Goal: Transaction & Acquisition: Purchase product/service

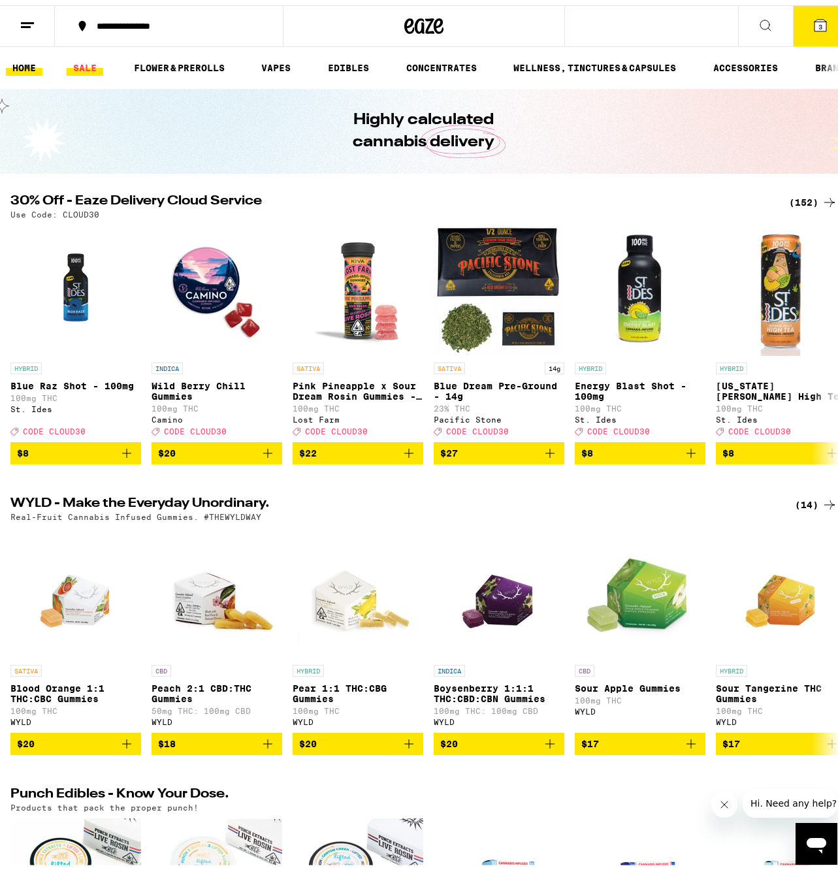
click at [93, 70] on link "SALE" at bounding box center [85, 63] width 37 height 16
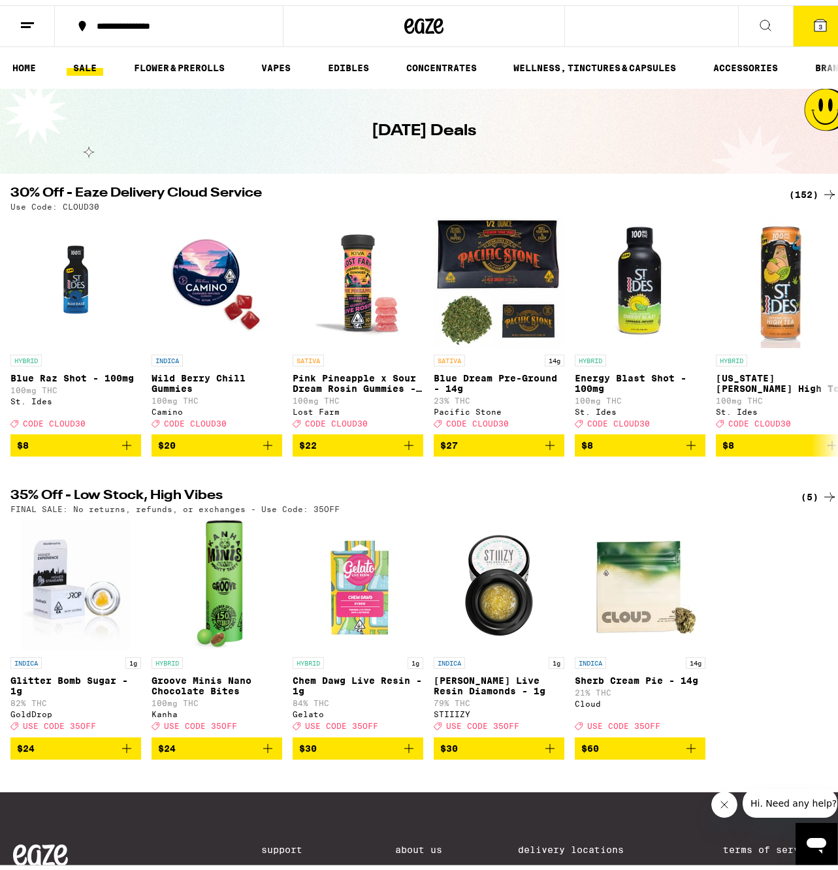
click at [814, 21] on icon at bounding box center [820, 20] width 12 height 12
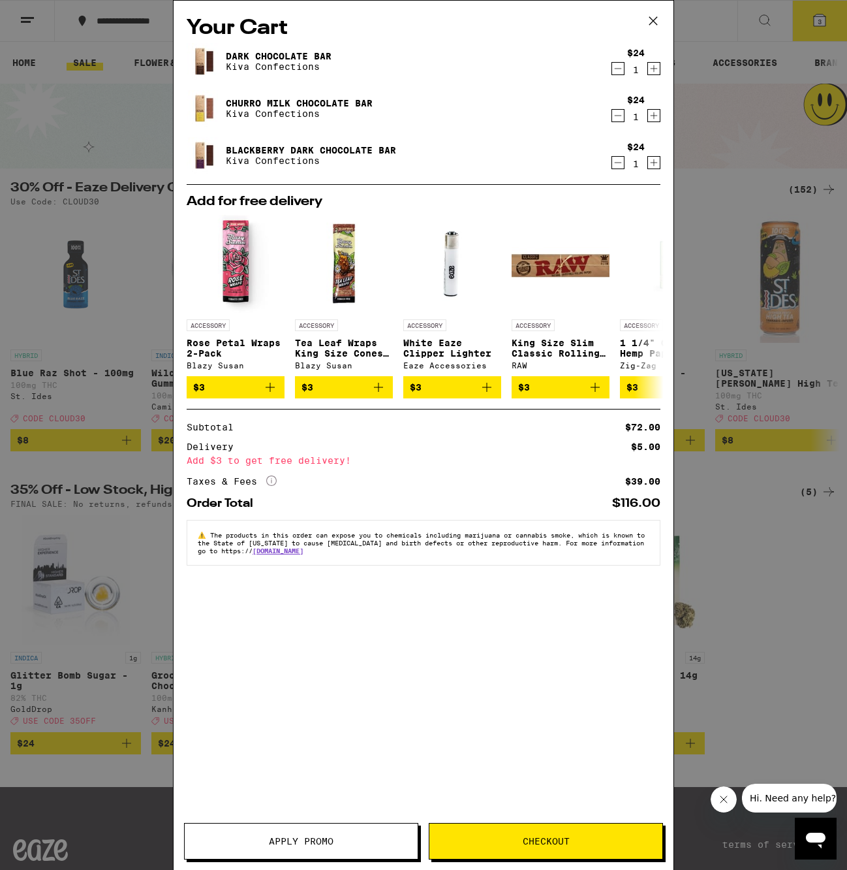
click at [659, 24] on icon at bounding box center [654, 21] width 20 height 20
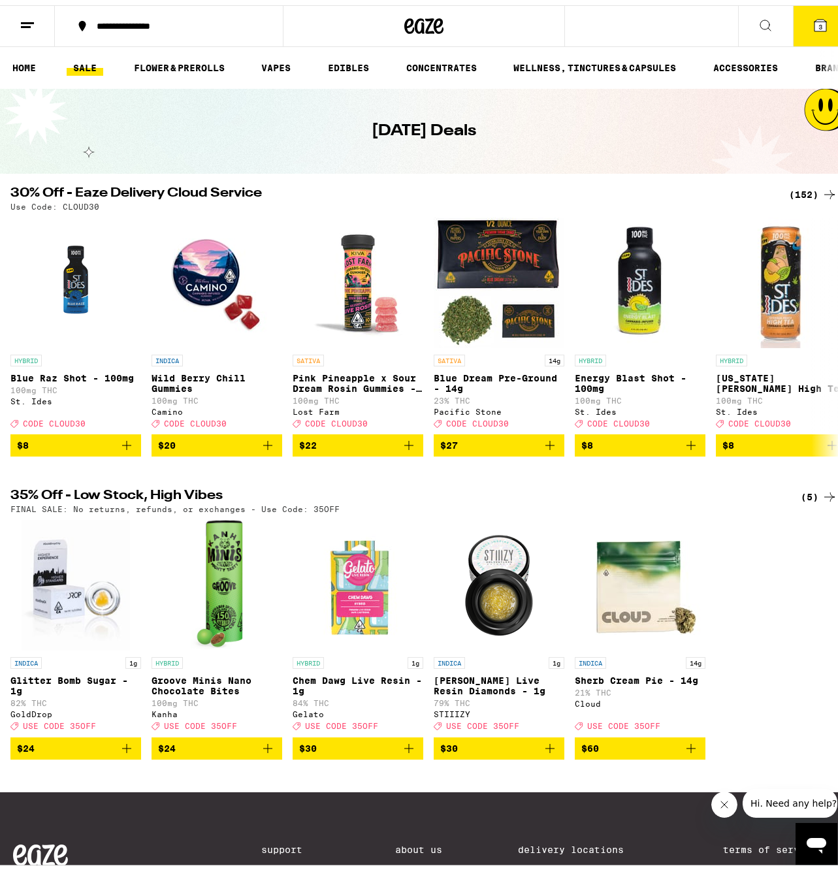
click at [25, 18] on icon at bounding box center [28, 20] width 16 height 16
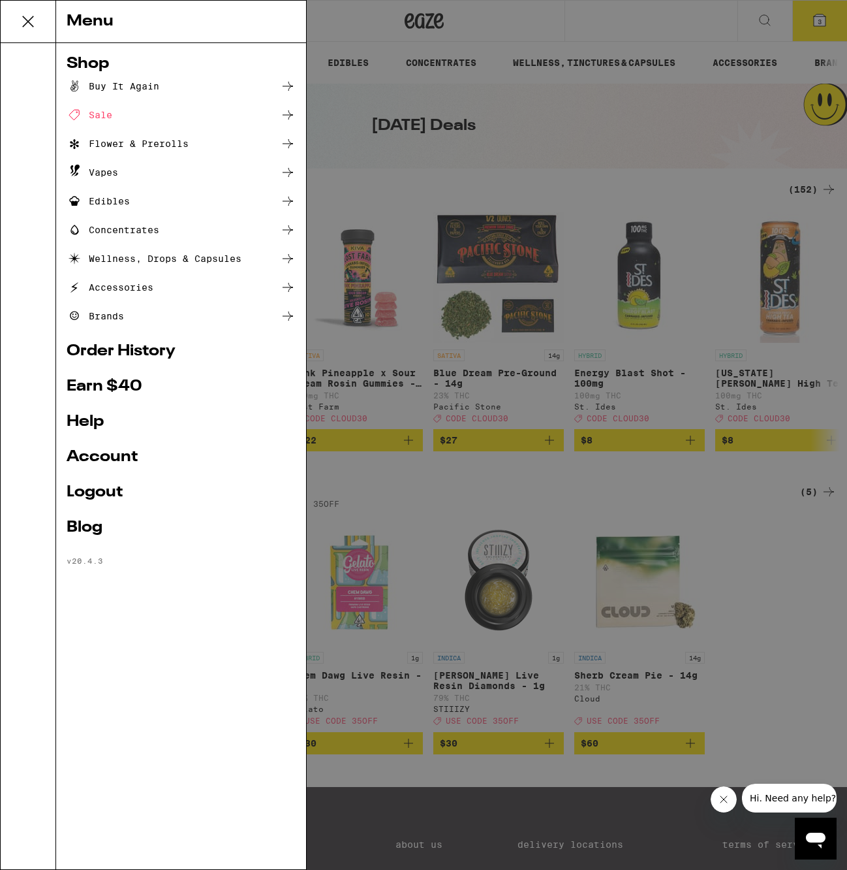
click at [94, 458] on link "Account" at bounding box center [181, 457] width 229 height 16
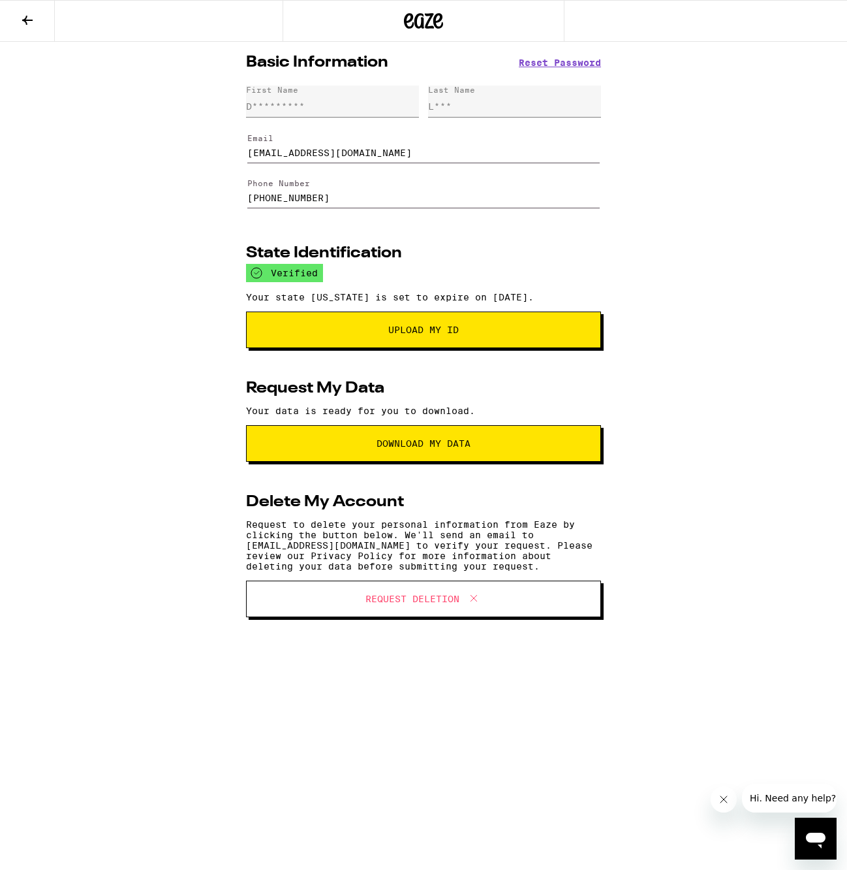
click at [30, 23] on icon at bounding box center [28, 20] width 16 height 16
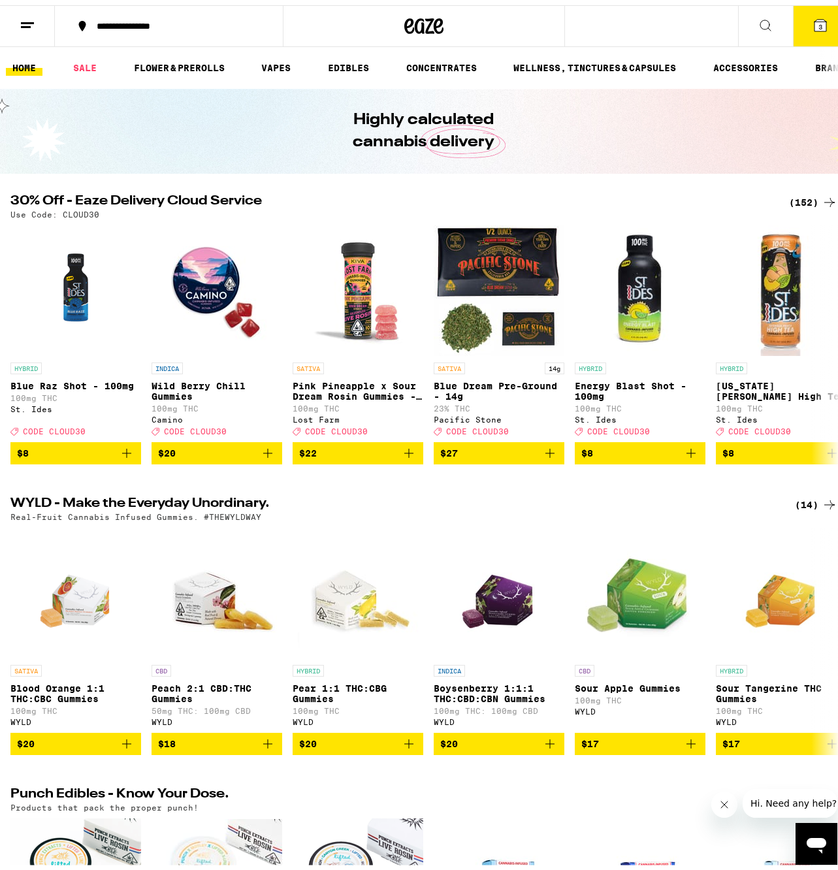
click at [33, 8] on button at bounding box center [27, 21] width 55 height 41
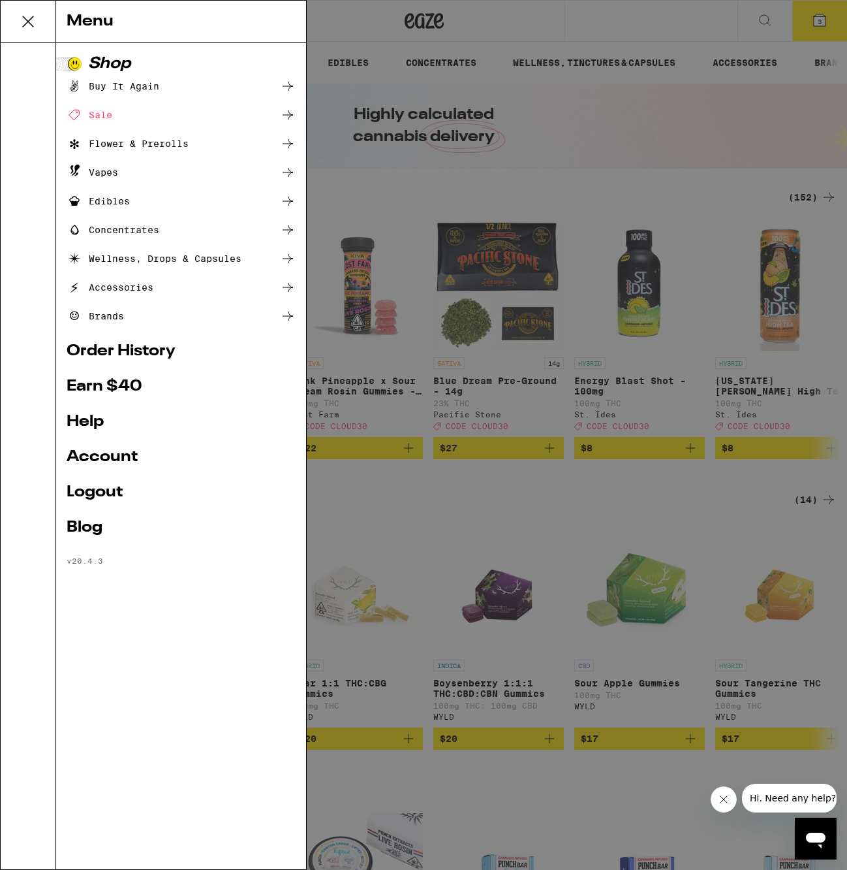
click at [616, 159] on div "Menu Shop Buy It Again Sale Flower & Prerolls Vapes Edibles Concentrates Wellne…" at bounding box center [423, 435] width 847 height 870
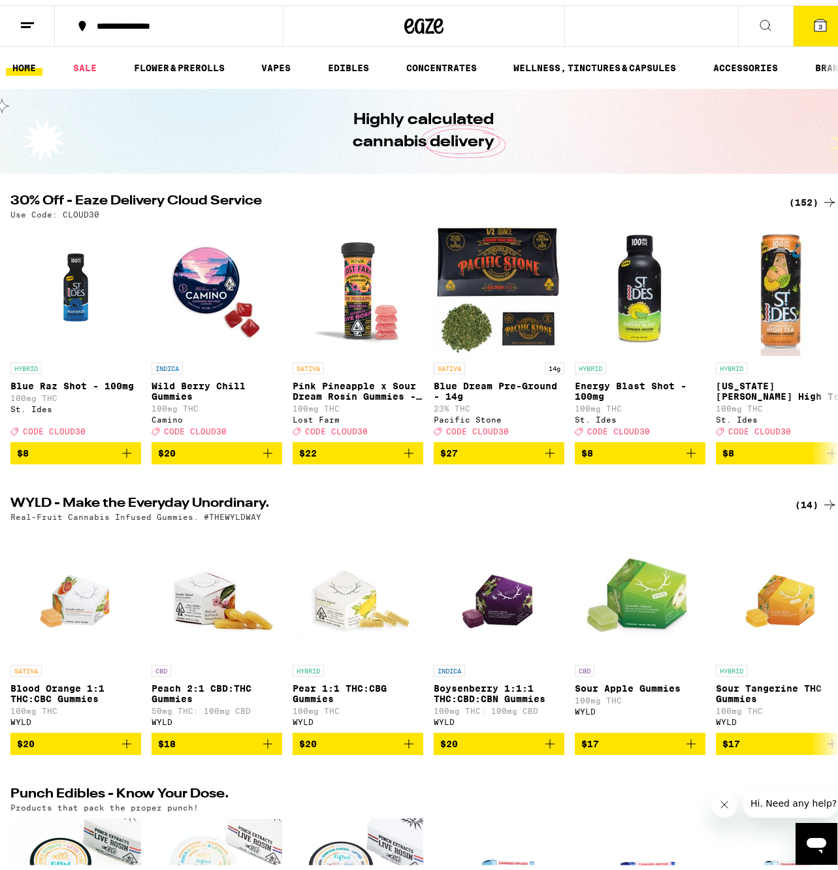
click at [814, 15] on icon at bounding box center [820, 20] width 12 height 12
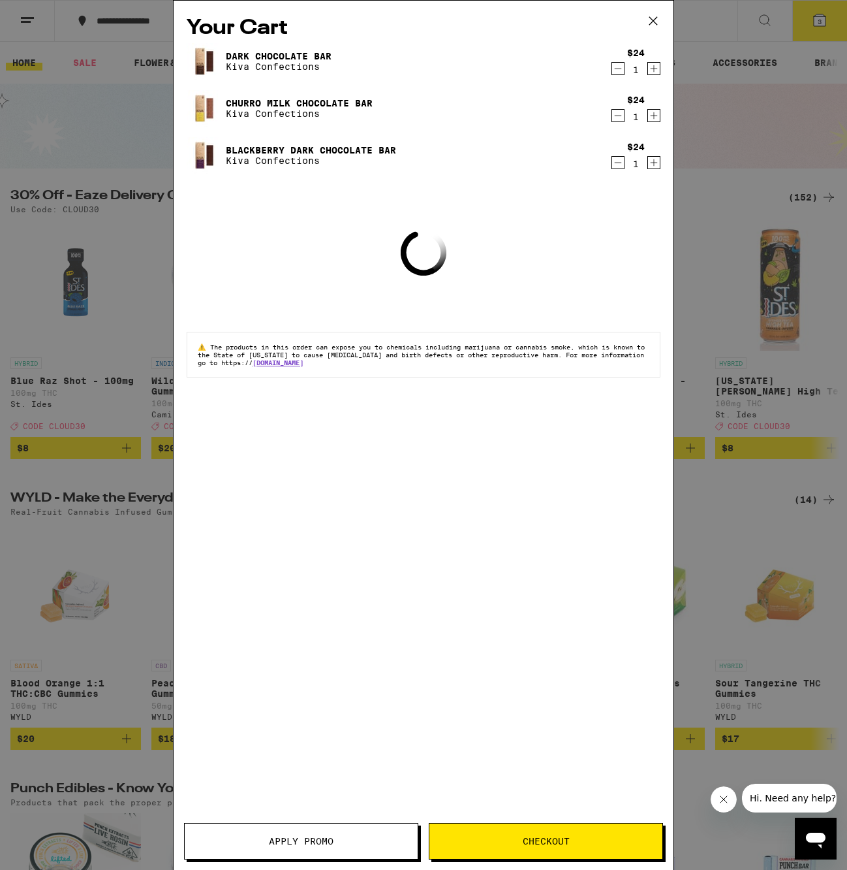
click at [563, 847] on button "Checkout" at bounding box center [546, 841] width 234 height 37
